Goal: Task Accomplishment & Management: Manage account settings

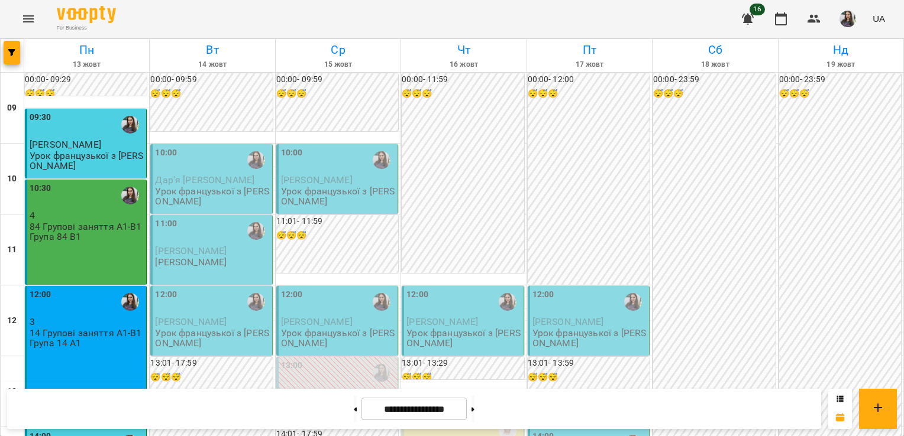
click at [224, 186] on p "Урок французької з [PERSON_NAME]" at bounding box center [212, 196] width 114 height 21
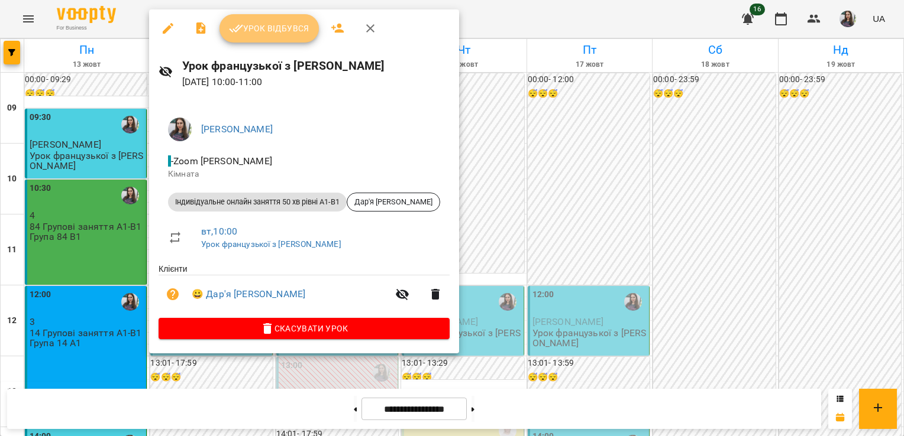
click at [242, 27] on icon "button" at bounding box center [236, 28] width 14 height 14
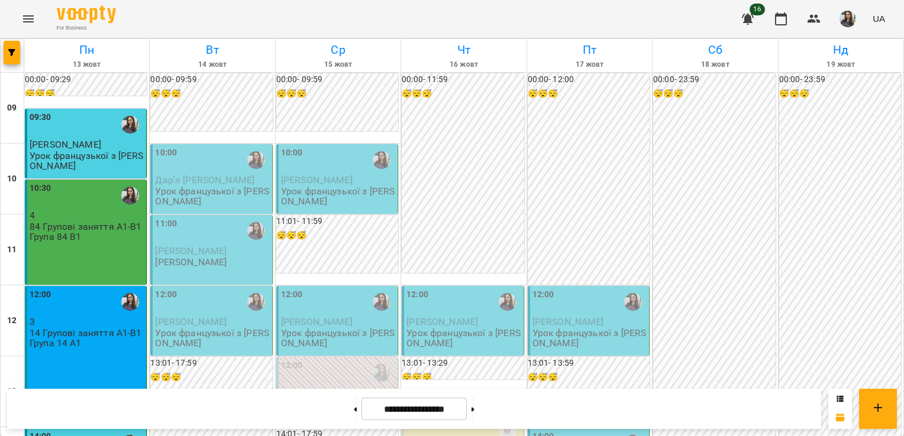
click at [192, 182] on span "Дар'я [PERSON_NAME]" at bounding box center [204, 179] width 99 height 11
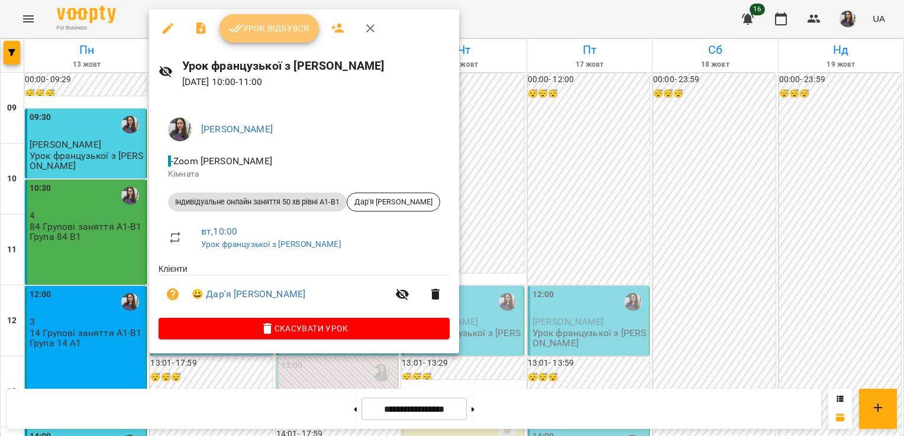
click at [251, 20] on button "Урок відбувся" at bounding box center [268, 28] width 99 height 28
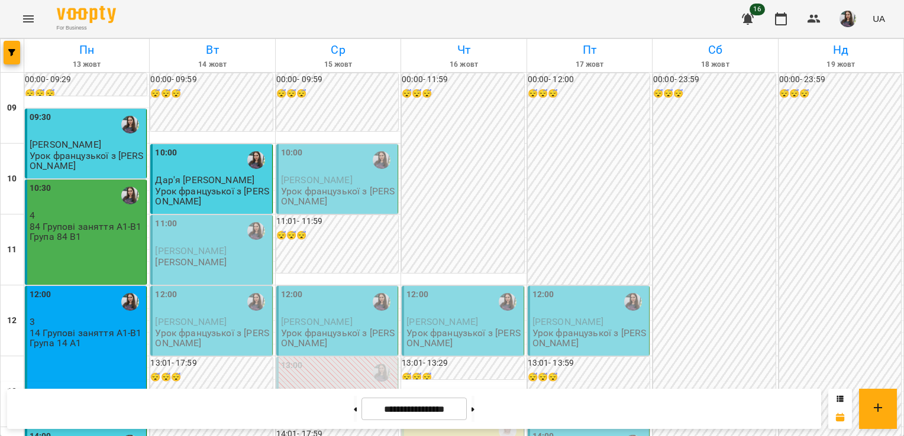
click at [201, 256] on span "[PERSON_NAME]" at bounding box center [191, 250] width 72 height 11
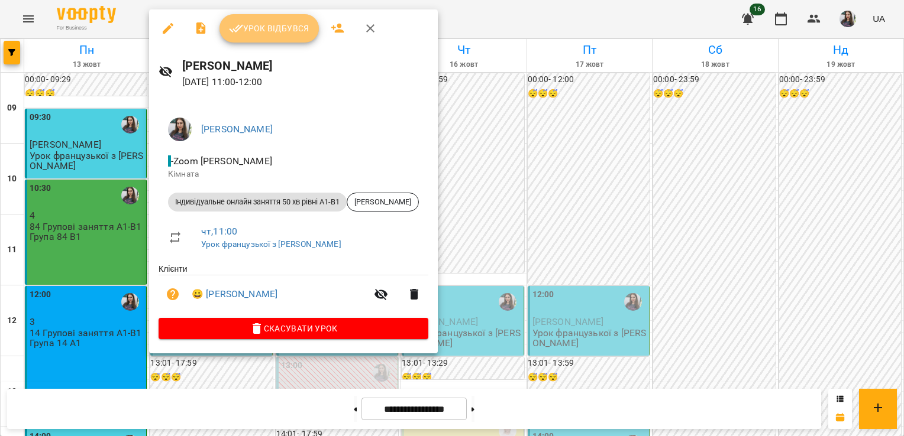
click at [267, 35] on button "Урок відбувся" at bounding box center [268, 28] width 99 height 28
